Goal: Task Accomplishment & Management: Use online tool/utility

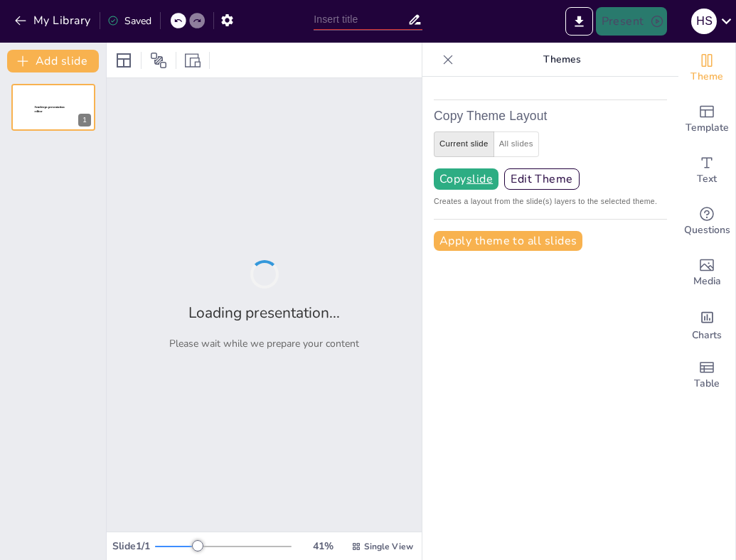
type input "New Sendsteps"
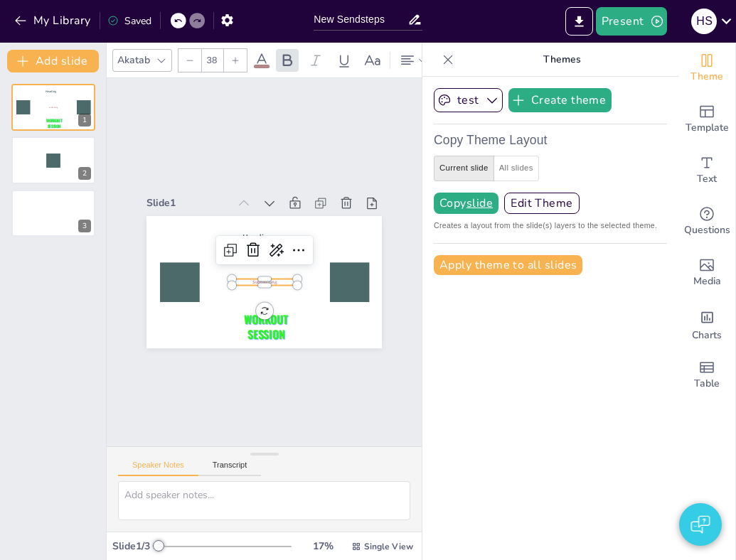
click at [271, 281] on div "Subheading Heading WORKOUT SESSION" at bounding box center [295, 228] width 175 height 158
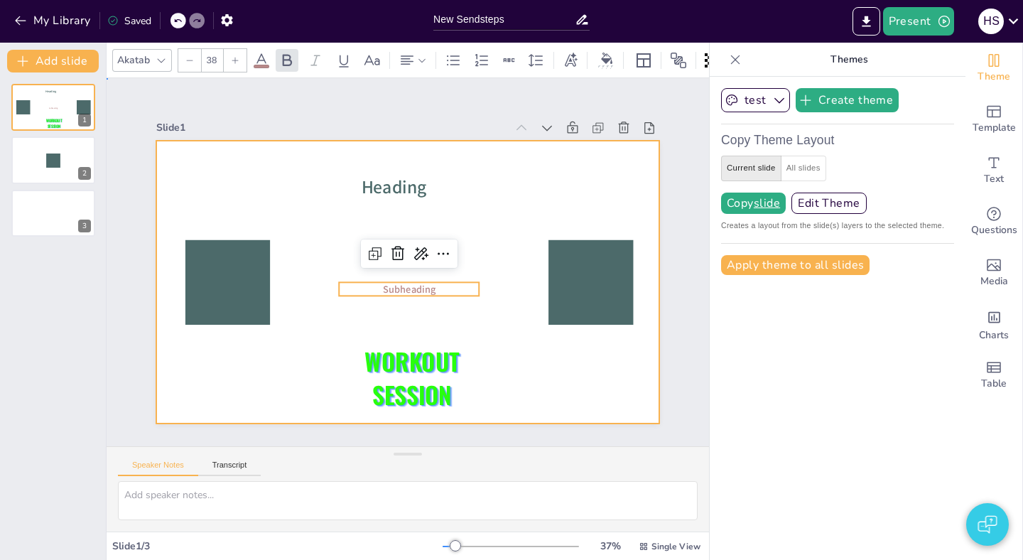
click at [534, 348] on div at bounding box center [404, 282] width 552 height 382
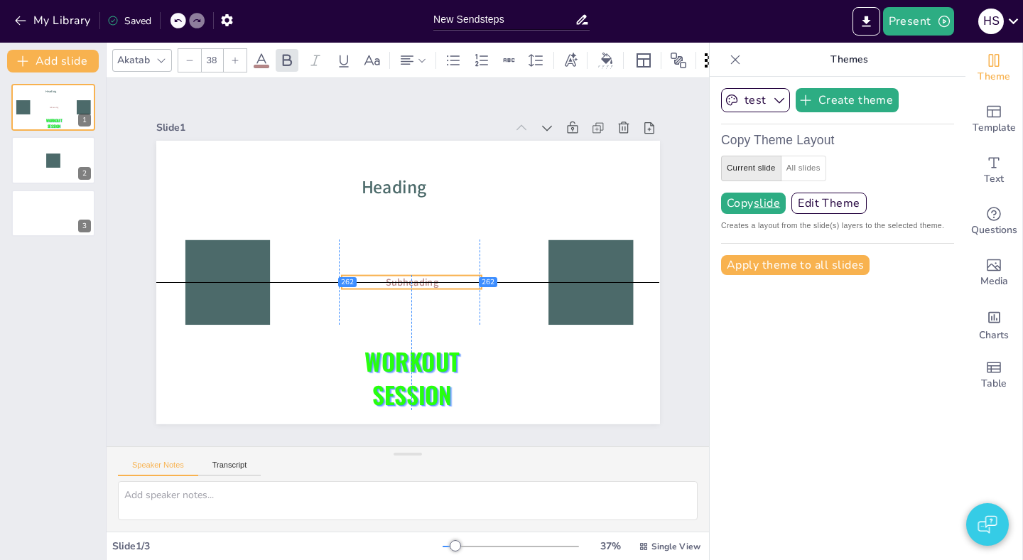
drag, startPoint x: 410, startPoint y: 290, endPoint x: 414, endPoint y: 283, distance: 7.9
click at [414, 283] on span "Subheading" at bounding box center [410, 282] width 54 height 19
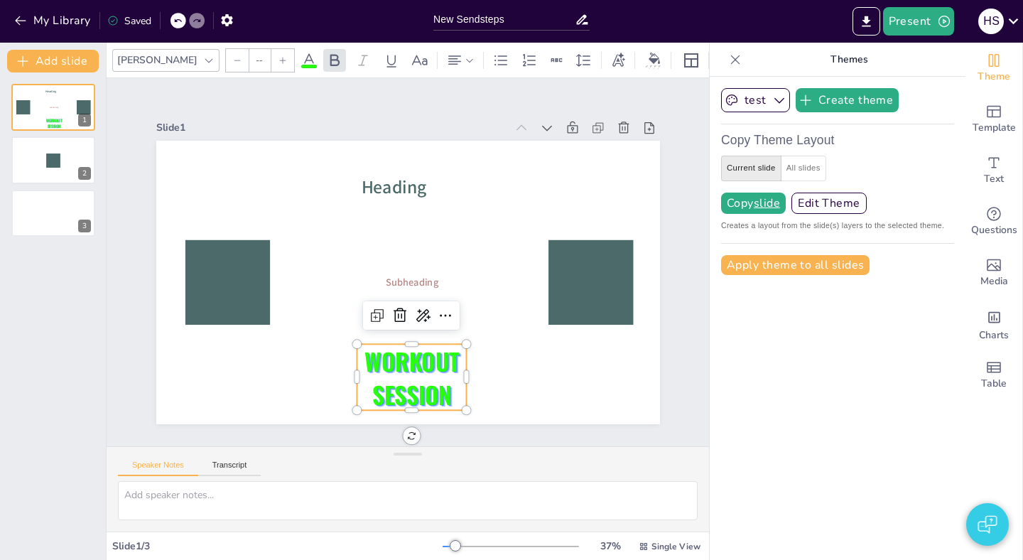
type input "90.5"
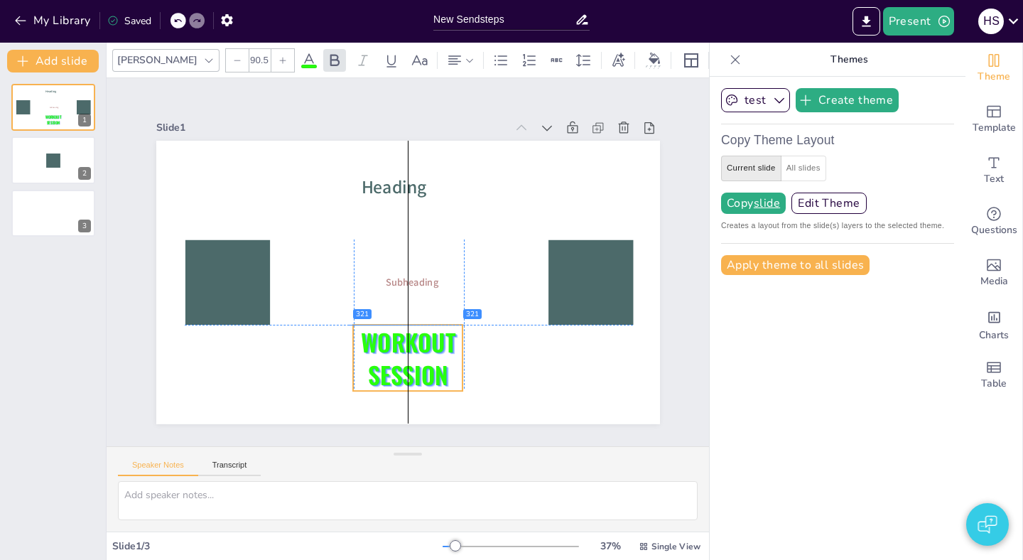
drag, startPoint x: 416, startPoint y: 365, endPoint x: 408, endPoint y: 344, distance: 22.7
click at [408, 344] on span "WORKOUT SESSION" at bounding box center [399, 356] width 98 height 77
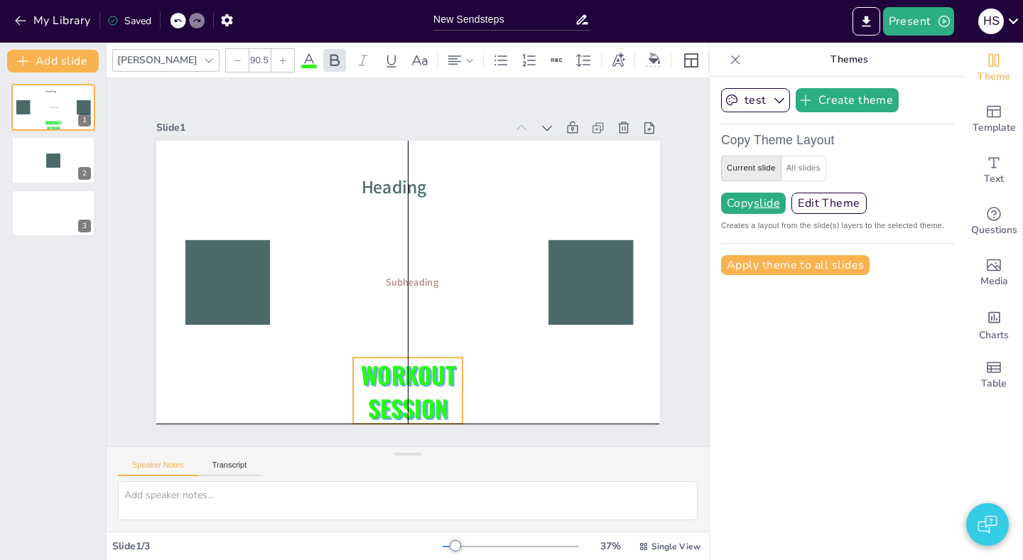
drag, startPoint x: 423, startPoint y: 366, endPoint x: 419, endPoint y: 397, distance: 30.9
click at [419, 397] on span "WORKOUT SESSION" at bounding box center [407, 390] width 95 height 68
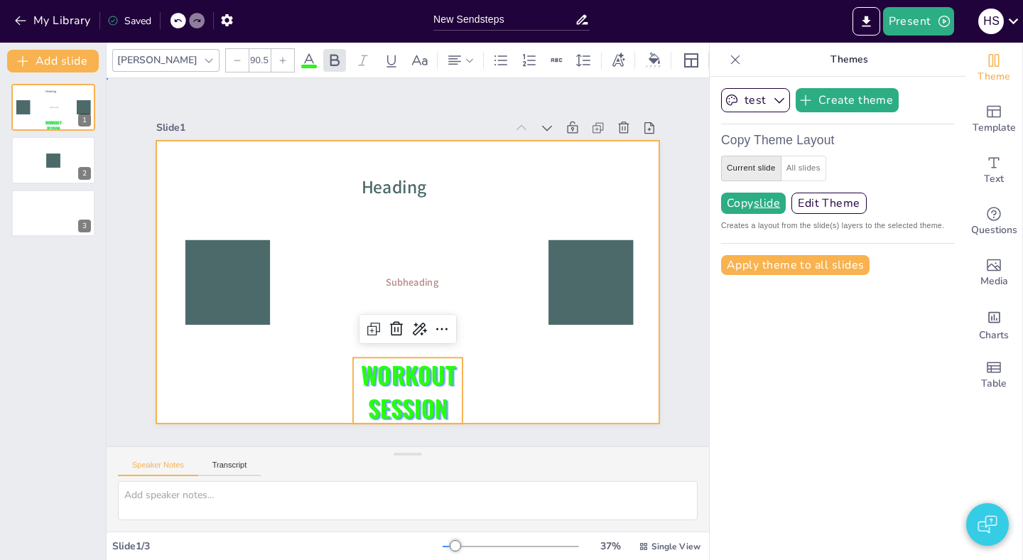
click at [494, 390] on div at bounding box center [408, 283] width 504 height 284
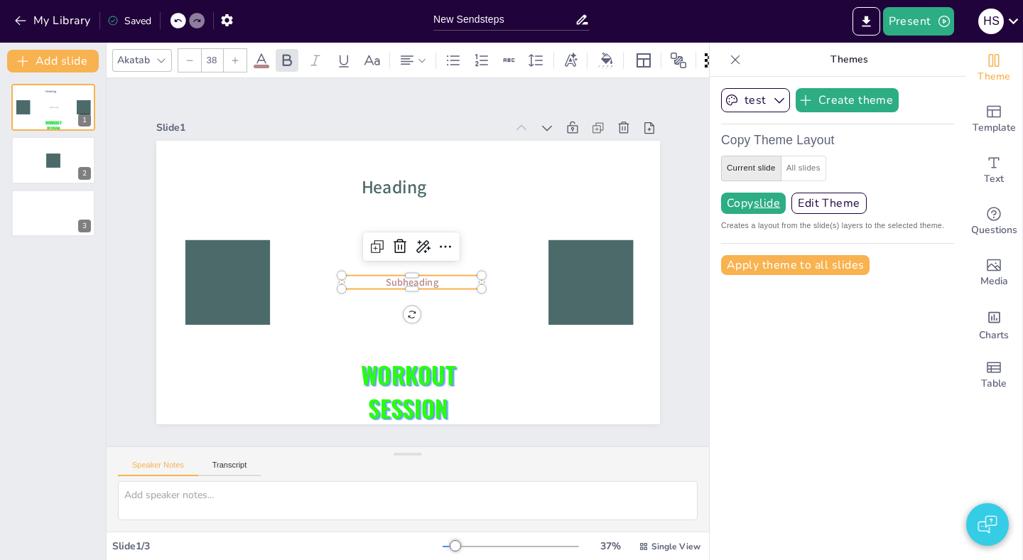
click at [413, 287] on span "Subheading" at bounding box center [399, 280] width 50 height 42
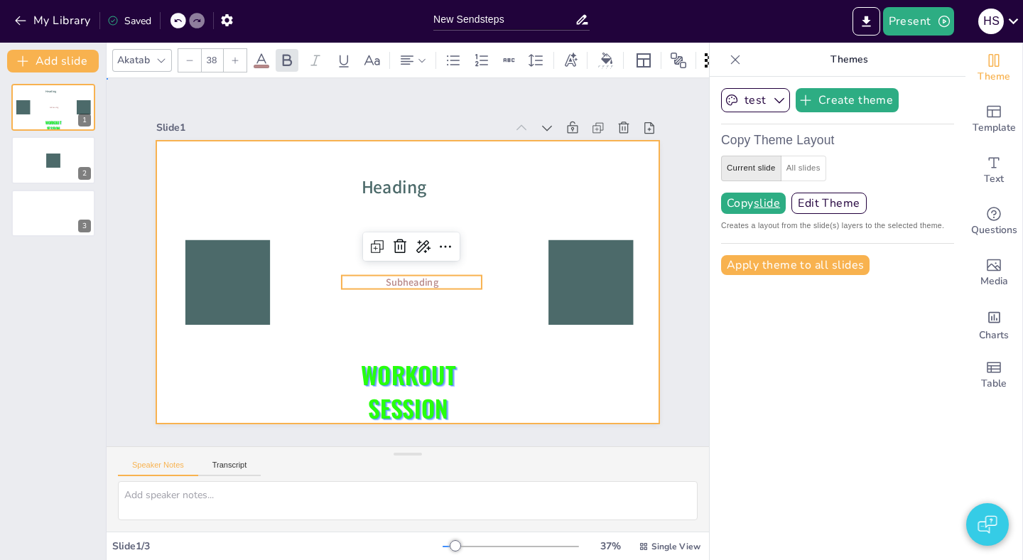
click at [434, 304] on div at bounding box center [406, 281] width 531 height 335
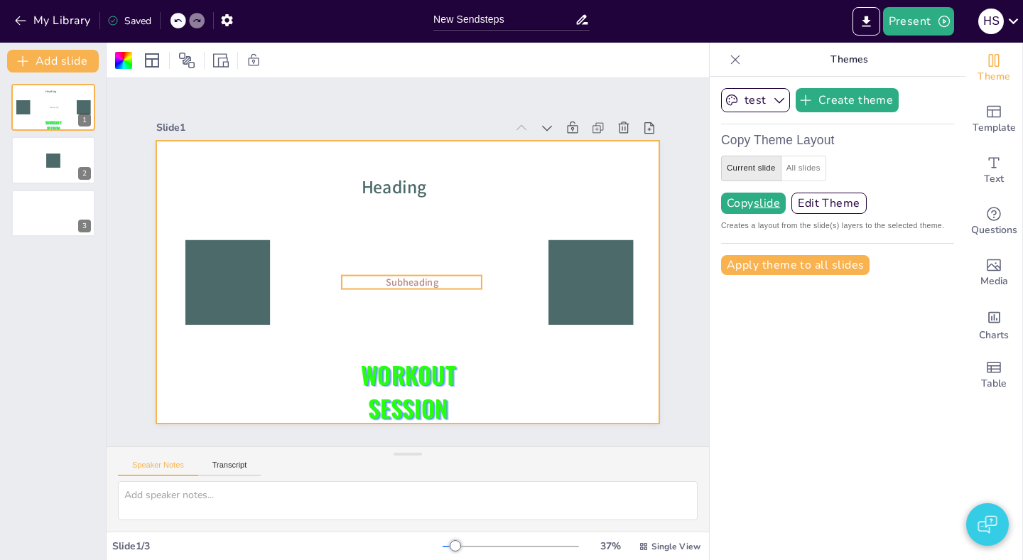
click at [415, 280] on span "Subheading" at bounding box center [410, 282] width 54 height 19
